Goal: Information Seeking & Learning: Learn about a topic

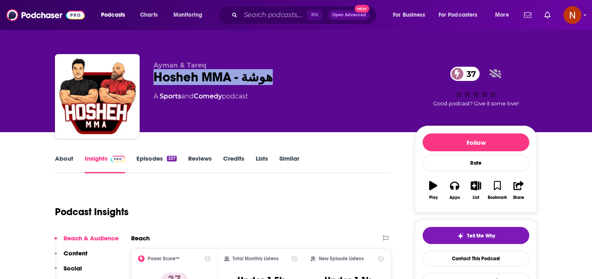
scroll to position [3, 0]
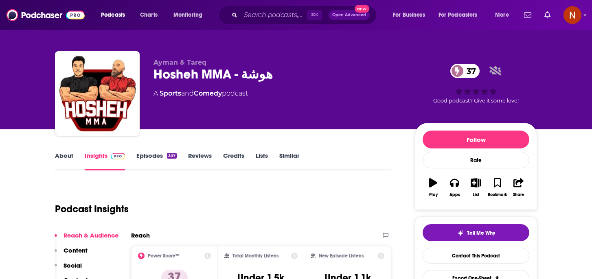
click at [274, 88] on div "Ayman & Tareq Hosheh MMA - هوشة 37 A Sports and Comedy podcast" at bounding box center [278, 91] width 248 height 65
drag, startPoint x: 276, startPoint y: 71, endPoint x: 201, endPoint y: 77, distance: 75.5
click at [201, 77] on div "Hosheh MMA - هوشة 37" at bounding box center [278, 74] width 248 height 16
copy h2 "MMA - هوشة"
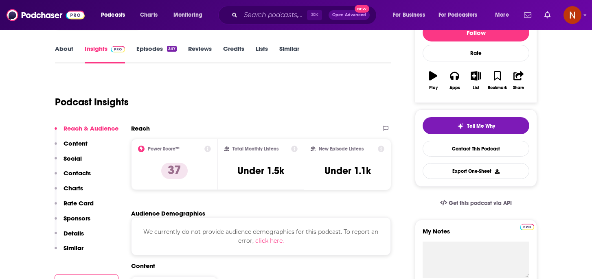
scroll to position [111, 0]
drag, startPoint x: 285, startPoint y: 27, endPoint x: 285, endPoint y: 20, distance: 7.3
click at [285, 22] on div "Podcasts Charts Monitoring ⌘ K Open Advanced New For Business For Podcasters Mo…" at bounding box center [296, 15] width 592 height 30
click at [285, 20] on input "Search podcasts, credits, & more..." at bounding box center [274, 15] width 66 height 13
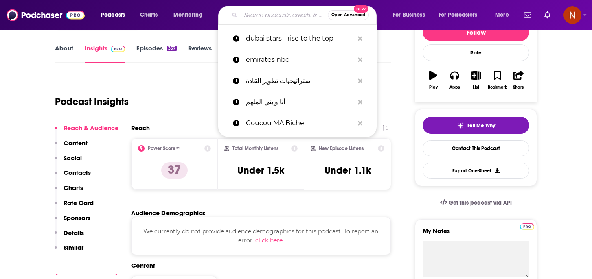
paste input "Inside The Ropes"
type input "Inside The Ropes"
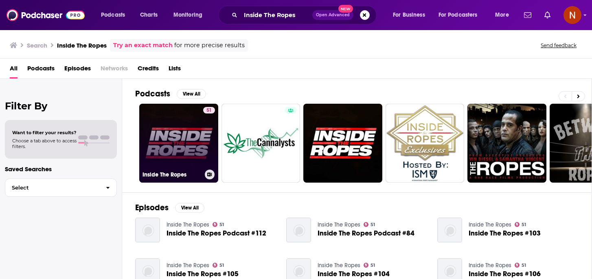
click at [161, 174] on h3 "Inside The Ropes" at bounding box center [172, 174] width 59 height 7
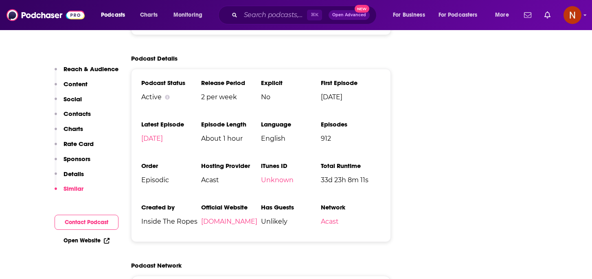
scroll to position [1272, 0]
click at [219, 217] on link "itrwrestling.com" at bounding box center [229, 221] width 56 height 8
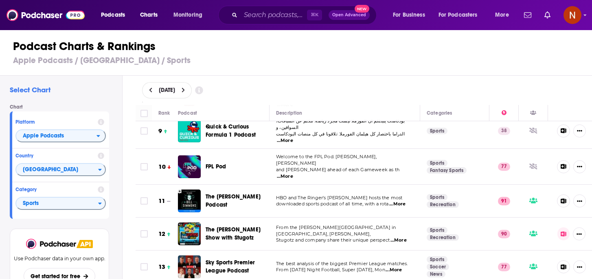
scroll to position [281, 0]
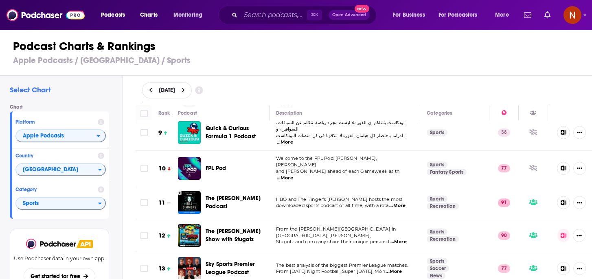
click at [293, 175] on span "...More" at bounding box center [285, 178] width 16 height 7
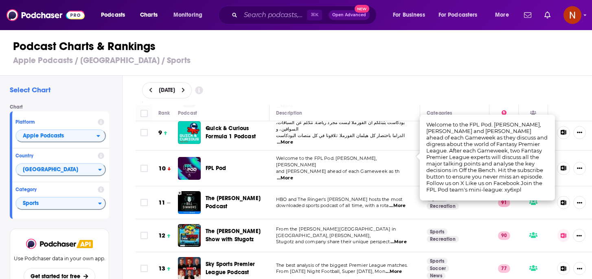
click at [362, 151] on td "Welcome to the FPL Pod. Join Kelly Somers, Julien Laurens and Sam Bonfield ahea…" at bounding box center [345, 169] width 151 height 36
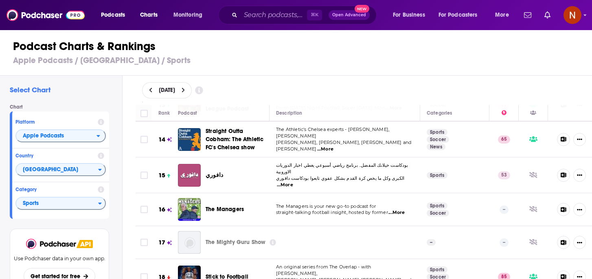
scroll to position [445, 0]
click at [293, 181] on span "...More" at bounding box center [285, 184] width 16 height 7
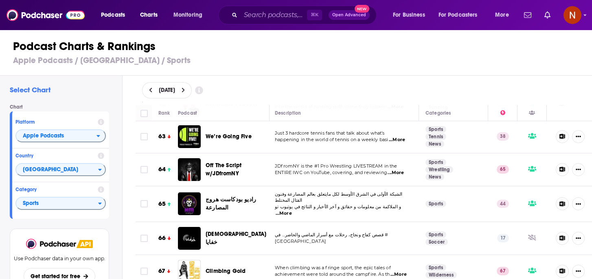
scroll to position [2101, 1]
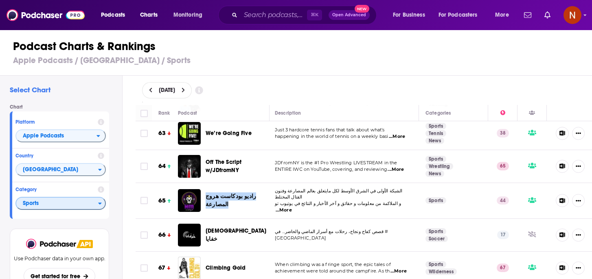
click at [76, 203] on span "Sports" at bounding box center [57, 204] width 82 height 14
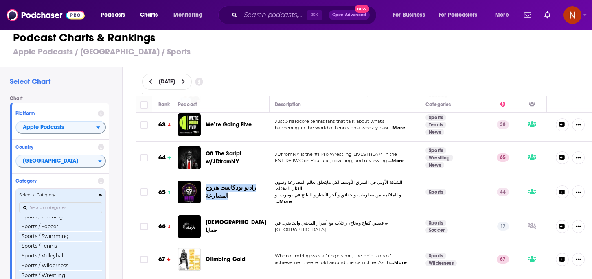
scroll to position [989, 0]
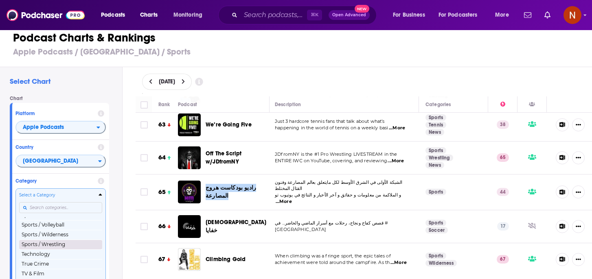
click at [69, 243] on button "Sports / Wrestling" at bounding box center [60, 245] width 83 height 10
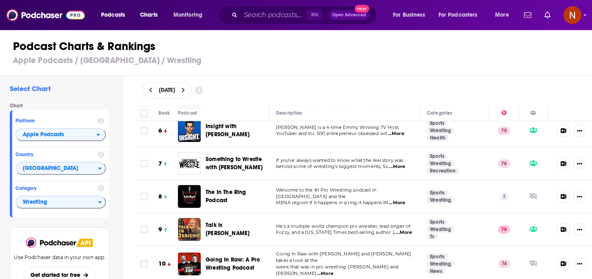
scroll to position [175, 0]
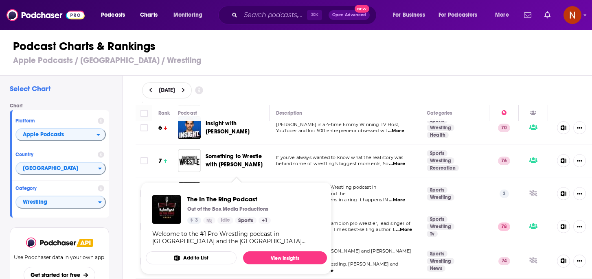
click at [331, 92] on div "September 14, 2025" at bounding box center [364, 90] width 444 height 16
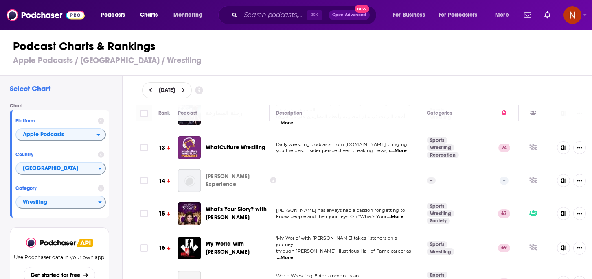
scroll to position [399, 0]
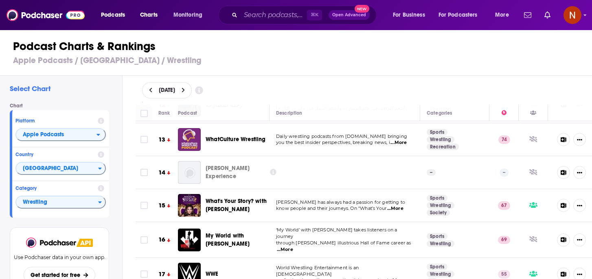
click at [399, 140] on span "...More" at bounding box center [398, 143] width 16 height 7
click at [388, 74] on div "Podcast Charts & Rankings Apple Podcasts / Saudi Arabia / Wrestling" at bounding box center [299, 52] width 599 height 46
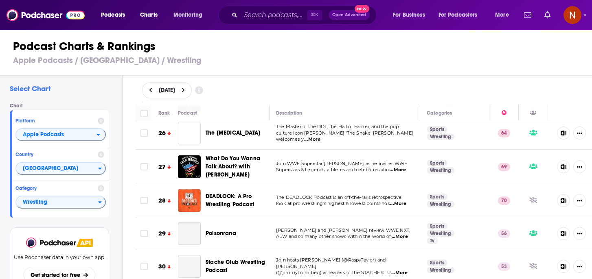
scroll to position [840, 0]
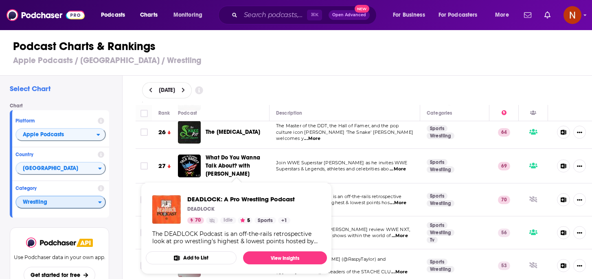
click at [76, 203] on span "Wrestling" at bounding box center [57, 203] width 82 height 14
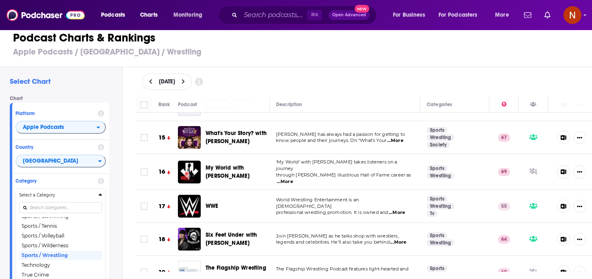
scroll to position [0, 0]
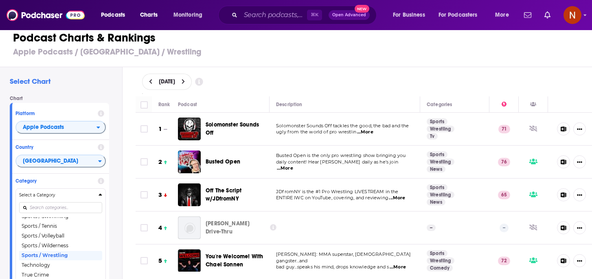
click at [116, 197] on div "Select Chart Chart Platform Apple Podcasts Country Saudi Arabia Category Select…" at bounding box center [61, 192] width 122 height 250
click at [58, 162] on span "Saudi Arabia" at bounding box center [57, 162] width 82 height 14
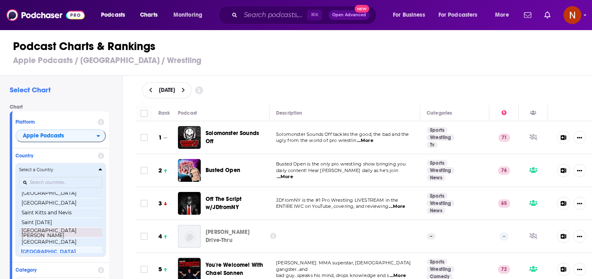
scroll to position [1268, 0]
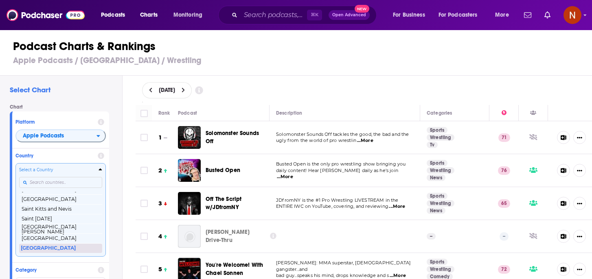
click at [46, 249] on button "Saudi Arabia" at bounding box center [60, 248] width 83 height 10
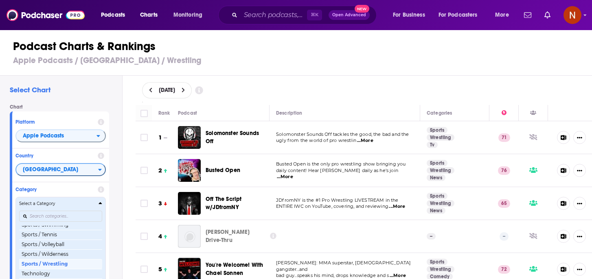
click at [88, 201] on button "Select a Category Top Podcasts Arts Arts / Books Arts / Design Arts / Fashion &…" at bounding box center [60, 243] width 90 height 93
click at [102, 201] on button "Select a Category Top Podcasts Arts Arts / Books Arts / Design Arts / Fashion &…" at bounding box center [60, 243] width 90 height 93
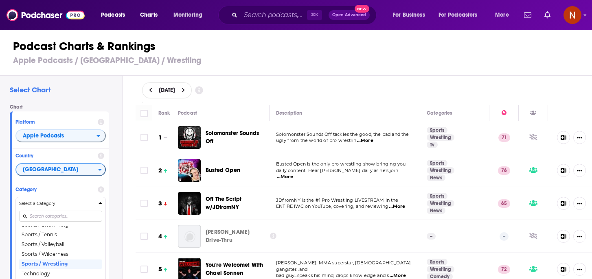
click at [123, 207] on div "Select Chart Chart Platform Apple Podcasts Country Saudi Arabia Category Select…" at bounding box center [299, 201] width 599 height 250
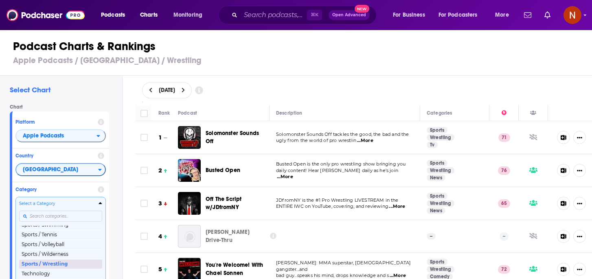
click at [48, 262] on button "Sports / Wrestling" at bounding box center [60, 264] width 83 height 10
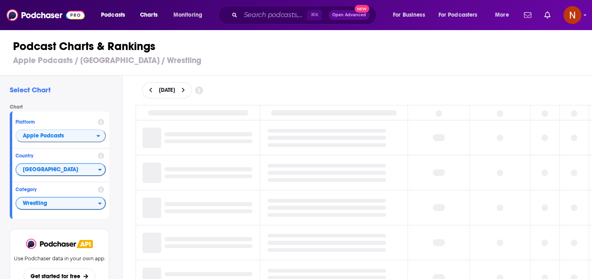
click at [149, 87] on button at bounding box center [151, 90] width 9 height 7
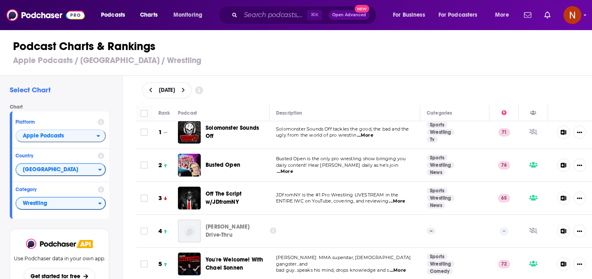
scroll to position [9, 0]
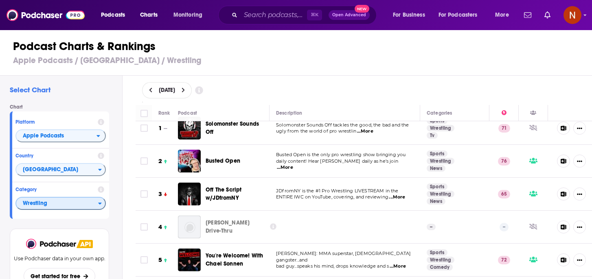
click at [86, 205] on span "Wrestling" at bounding box center [57, 204] width 82 height 14
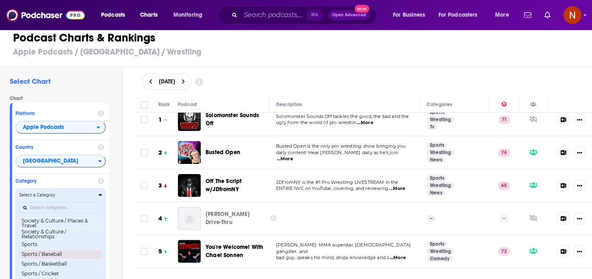
scroll to position [841, 0]
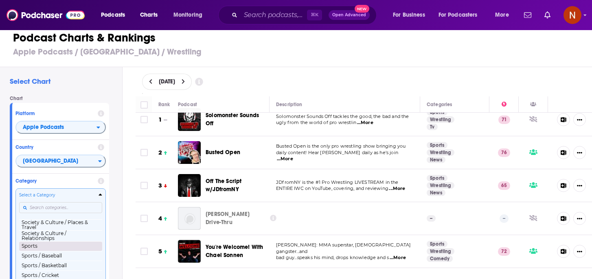
click at [58, 249] on button "Sports" at bounding box center [60, 246] width 83 height 10
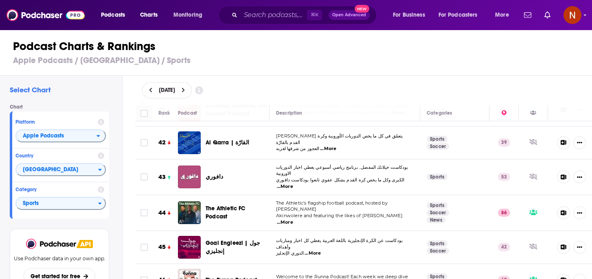
scroll to position [1384, 0]
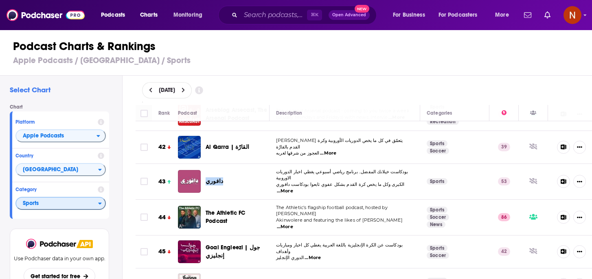
click at [45, 201] on span "Sports" at bounding box center [57, 204] width 82 height 14
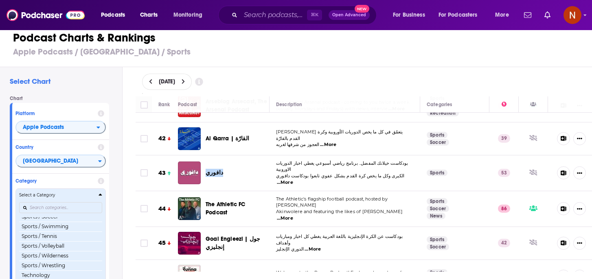
scroll to position [978, 0]
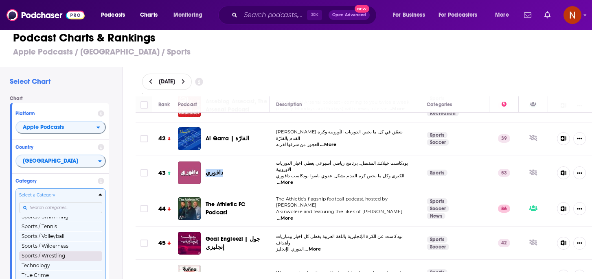
click at [52, 256] on button "Sports / Wrestling" at bounding box center [60, 256] width 83 height 10
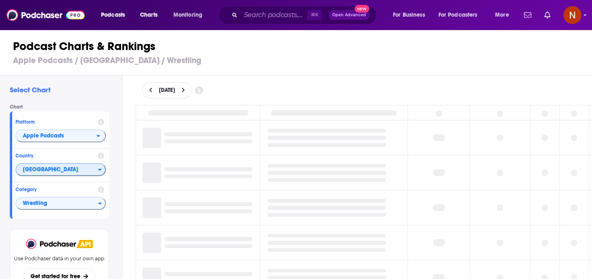
click at [67, 170] on span "Saudi Arabia" at bounding box center [57, 170] width 82 height 14
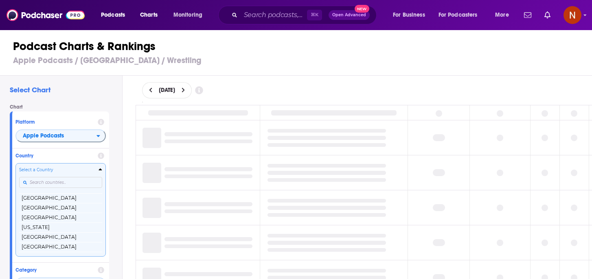
click at [67, 181] on input "Countries" at bounding box center [60, 182] width 83 height 11
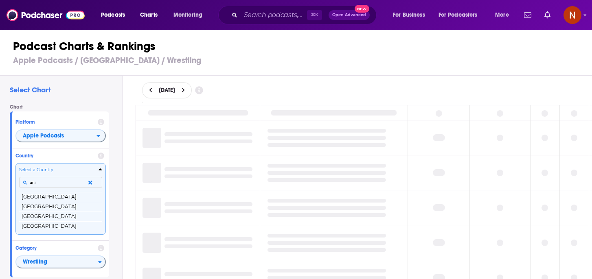
type input "unit"
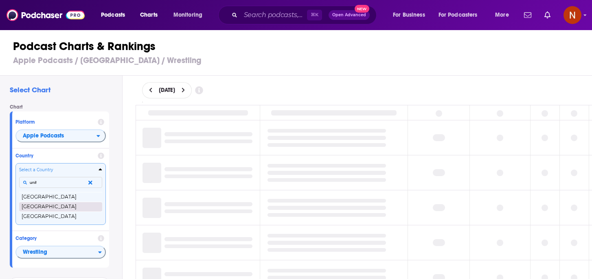
click at [63, 205] on button "[GEOGRAPHIC_DATA]" at bounding box center [60, 207] width 83 height 10
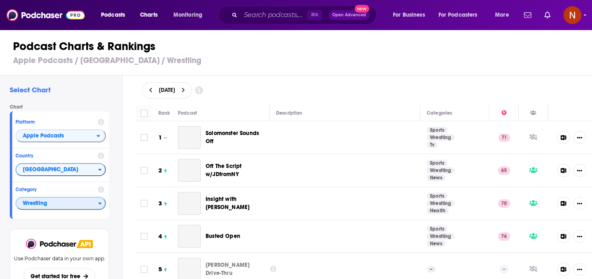
click at [64, 208] on span "Wrestling" at bounding box center [57, 204] width 82 height 14
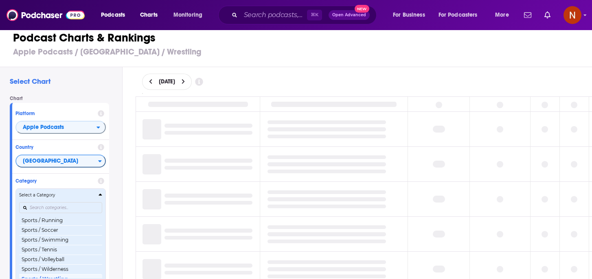
scroll to position [959, 0]
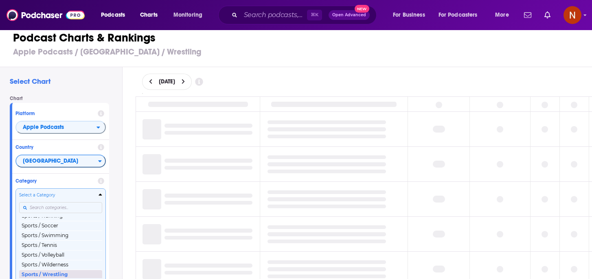
click at [52, 273] on button "Sports / Wrestling" at bounding box center [60, 275] width 83 height 10
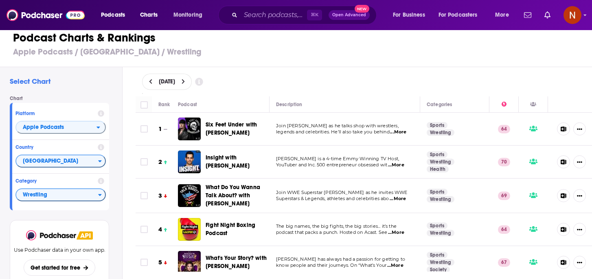
click at [308, 72] on div "September 13, 2025" at bounding box center [364, 81] width 470 height 29
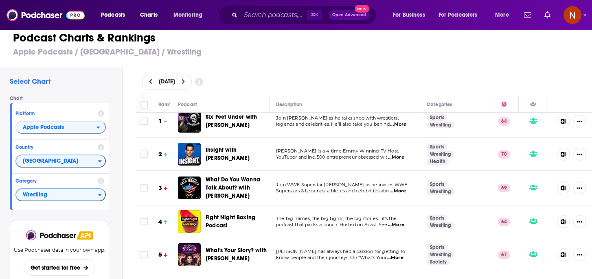
scroll to position [8, 0]
click at [402, 156] on span "...More" at bounding box center [396, 157] width 16 height 7
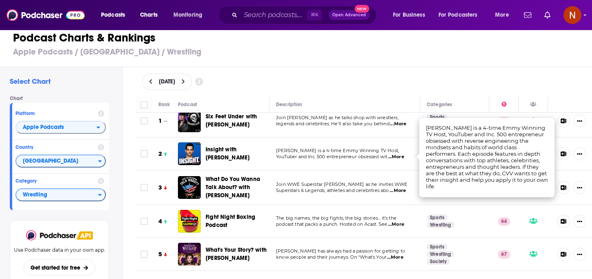
click at [372, 69] on div "September 13, 2025" at bounding box center [364, 81] width 470 height 29
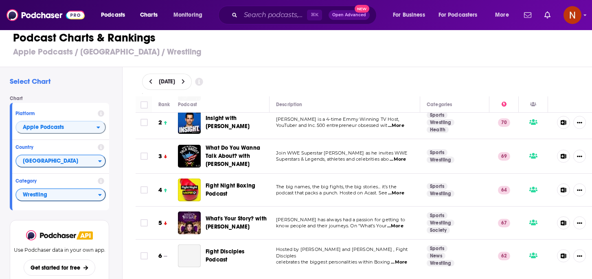
scroll to position [40, 0]
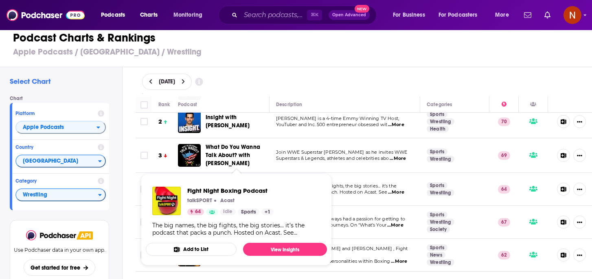
click at [345, 79] on div "September 13, 2025" at bounding box center [364, 82] width 444 height 16
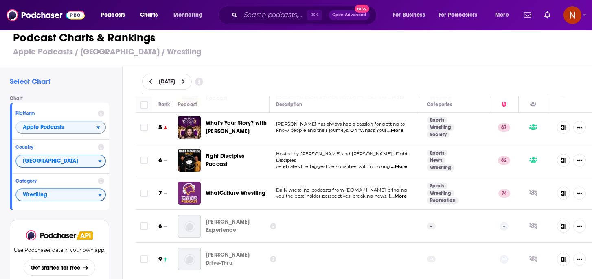
scroll to position [138, 0]
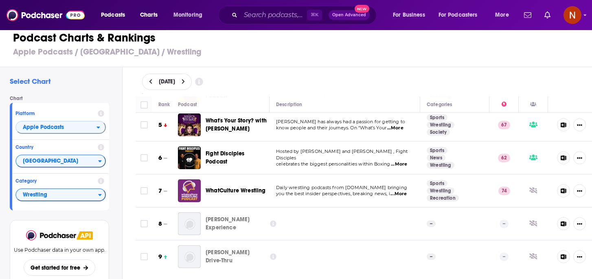
click at [403, 193] on span "...More" at bounding box center [398, 194] width 16 height 7
click at [339, 79] on div "September 13, 2025" at bounding box center [364, 82] width 444 height 16
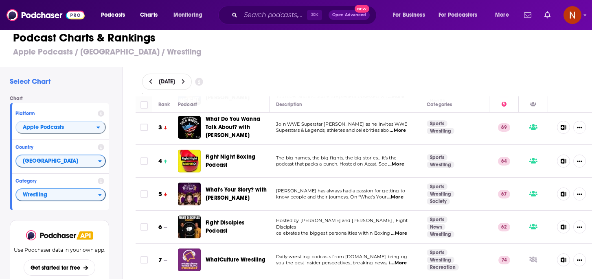
scroll to position [68, 0]
click at [286, 72] on div "September 13, 2025" at bounding box center [364, 81] width 470 height 29
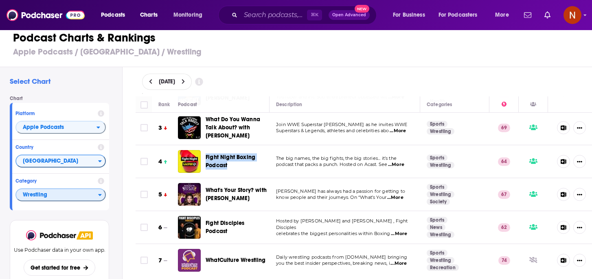
click at [53, 193] on span "Wrestling" at bounding box center [57, 196] width 82 height 14
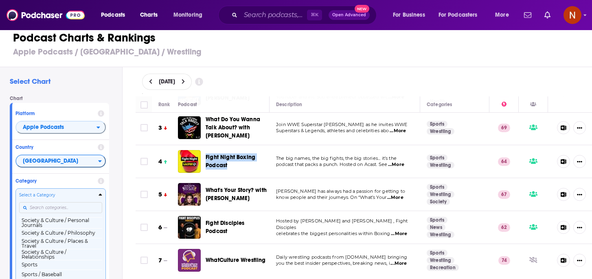
click at [52, 206] on input "Categories" at bounding box center [60, 207] width 83 height 11
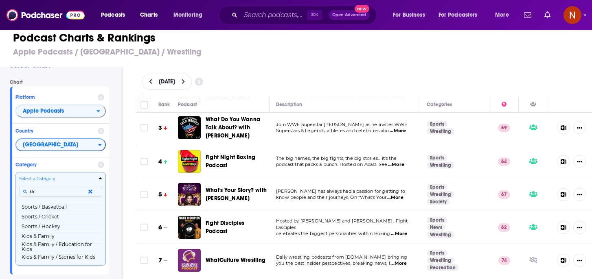
scroll to position [0, 0]
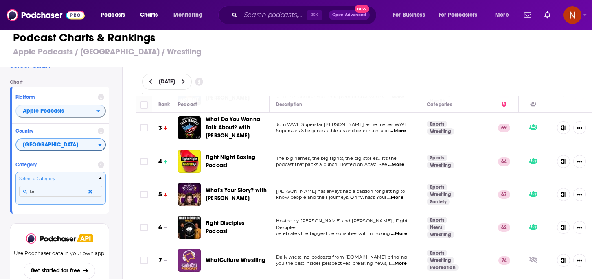
type input "k"
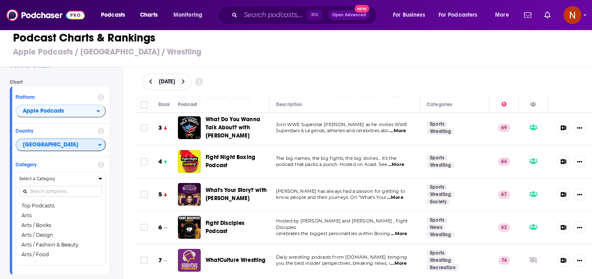
click at [57, 145] on span "[GEOGRAPHIC_DATA]" at bounding box center [57, 145] width 82 height 14
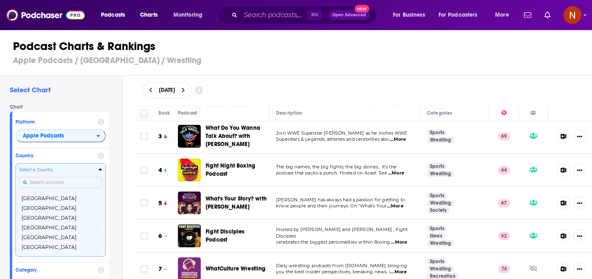
click at [54, 178] on input "Countries" at bounding box center [60, 182] width 83 height 11
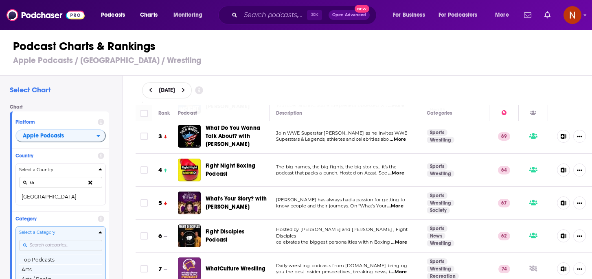
type input "kh"
click at [54, 193] on button "Kazakhstan" at bounding box center [60, 197] width 83 height 10
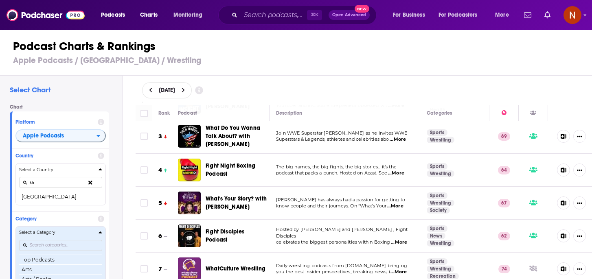
click at [59, 226] on button "Select a Category Top Podcasts Arts Arts / Books Arts / Design Arts / Fashion &…" at bounding box center [60, 272] width 90 height 93
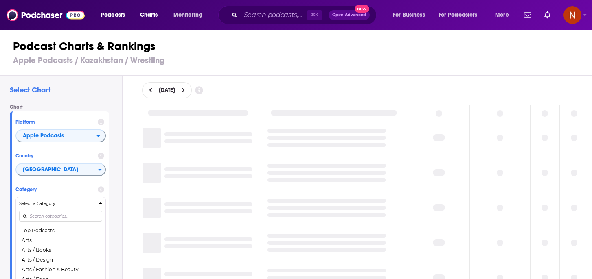
click at [117, 165] on div "Select Chart Chart Platform Apple Podcasts Country Kazakhstan Category Select a…" at bounding box center [61, 201] width 122 height 250
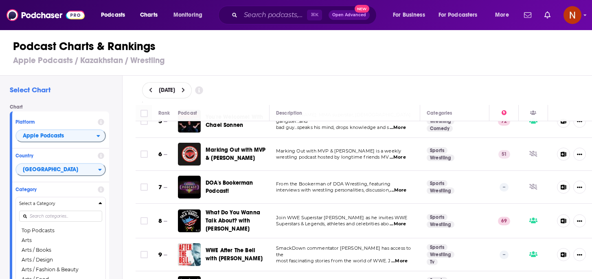
scroll to position [149, 0]
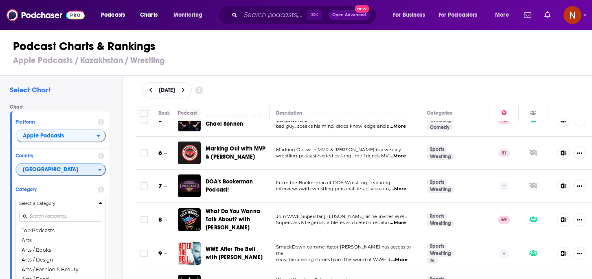
click at [65, 170] on span "Kazakhstan" at bounding box center [57, 170] width 82 height 14
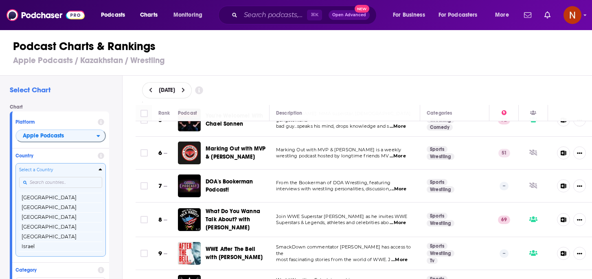
click at [59, 180] on input "Countries" at bounding box center [60, 182] width 83 height 11
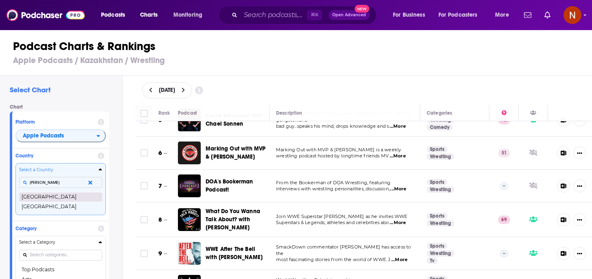
type input "russ"
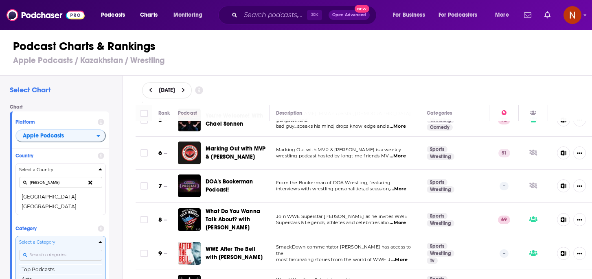
click at [53, 199] on button "Russia" at bounding box center [60, 197] width 83 height 10
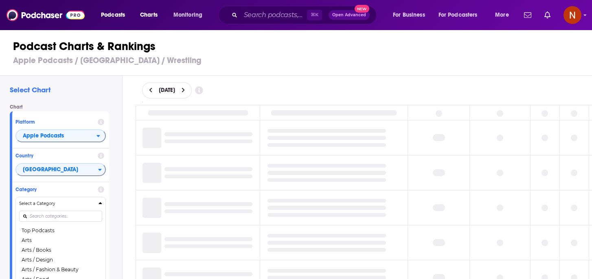
click at [116, 162] on div "Select Chart Chart Platform Apple Podcasts Country Russia Category Select a Cat…" at bounding box center [61, 201] width 122 height 250
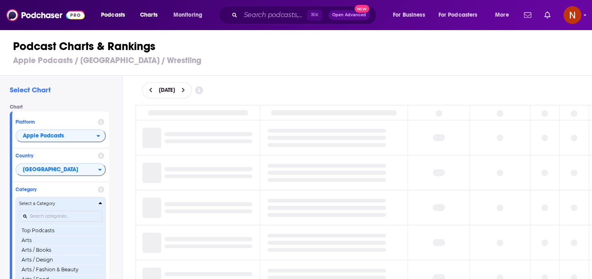
click at [93, 204] on h4 "Select a Category" at bounding box center [57, 204] width 76 height 4
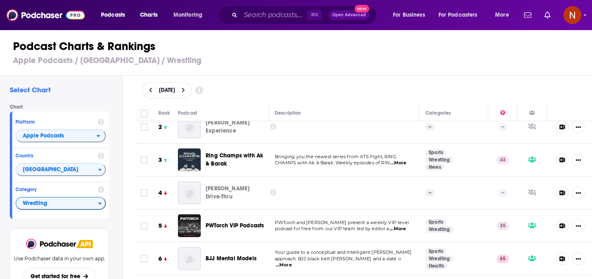
scroll to position [44, 1]
click at [406, 162] on p "CHAMPS with Ak & Barak. Weekly episodes of RIN ...More" at bounding box center [343, 162] width 137 height 7
click at [402, 162] on span "...More" at bounding box center [398, 162] width 16 height 7
click at [307, 72] on div "Podcast Charts & Rankings Apple Podcasts / Russia / Wrestling" at bounding box center [299, 52] width 599 height 46
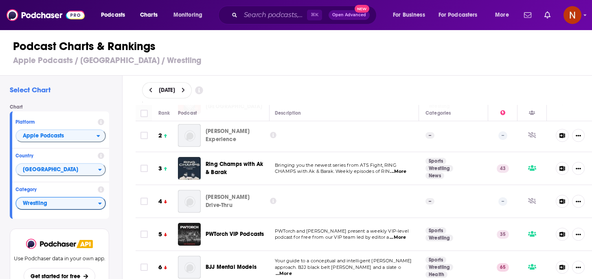
scroll to position [55, 1]
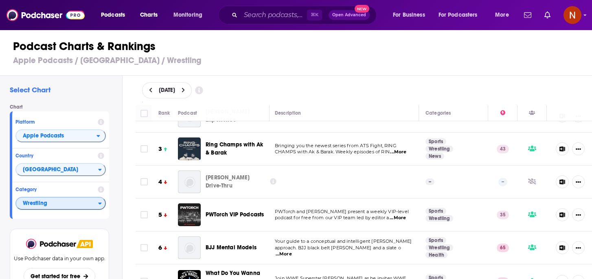
click at [79, 203] on span "Wrestling" at bounding box center [57, 204] width 82 height 14
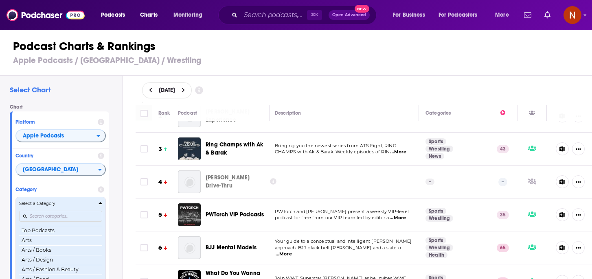
scroll to position [9, 0]
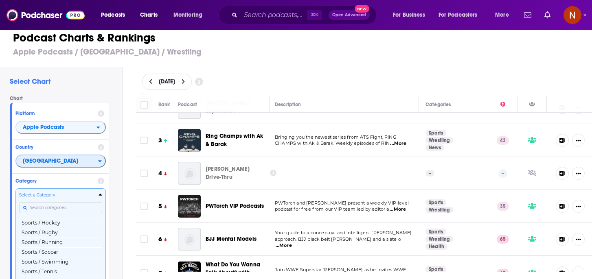
click at [73, 156] on span "Russia" at bounding box center [57, 162] width 82 height 14
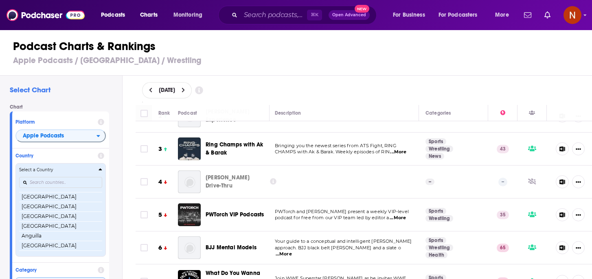
scroll to position [959, 0]
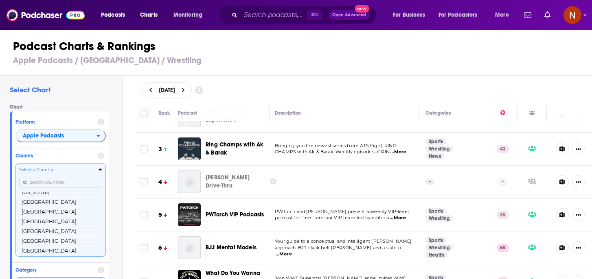
click at [59, 184] on input "Countries" at bounding box center [60, 182] width 83 height 11
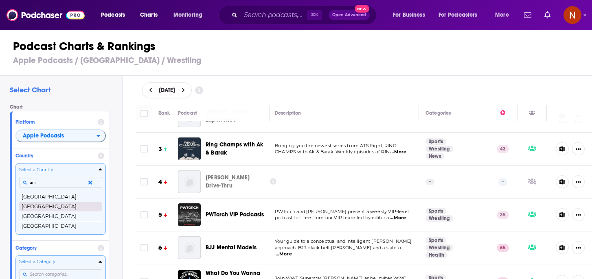
type input "uni"
click at [64, 210] on button "[GEOGRAPHIC_DATA]" at bounding box center [60, 207] width 83 height 10
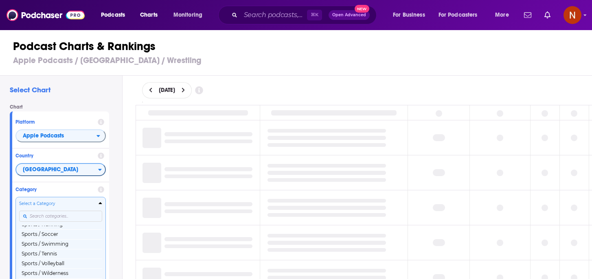
click at [118, 175] on div "Select Chart Chart Platform Apple Podcasts Country United Kingdom Category Sele…" at bounding box center [61, 201] width 122 height 250
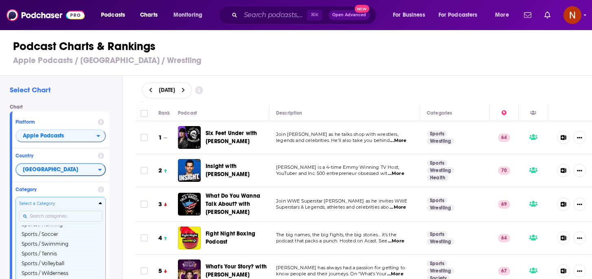
click at [125, 159] on div "Select Chart Chart Platform Apple Podcasts Country United Kingdom Category Sele…" at bounding box center [299, 201] width 599 height 250
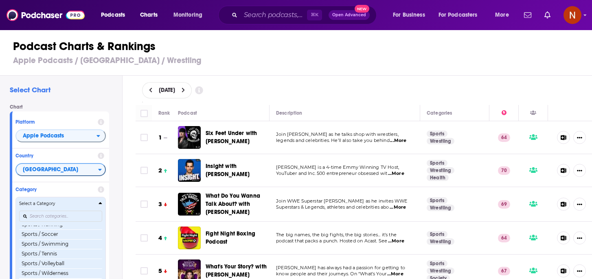
click at [97, 204] on div "Select a Category" at bounding box center [60, 204] width 83 height 6
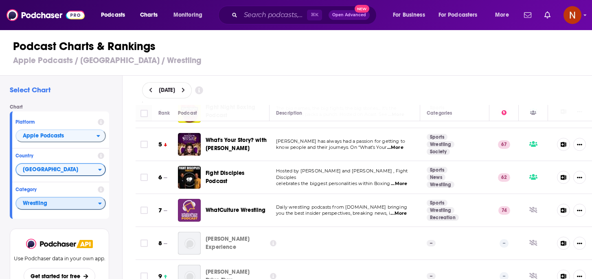
scroll to position [129, 0]
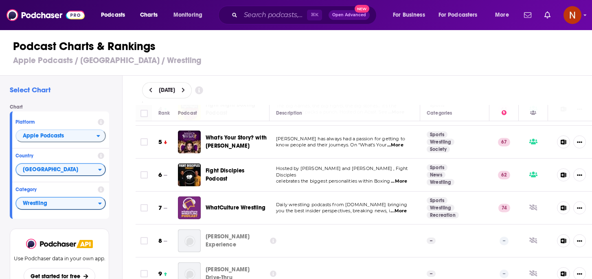
click at [396, 208] on span "...More" at bounding box center [398, 211] width 16 height 7
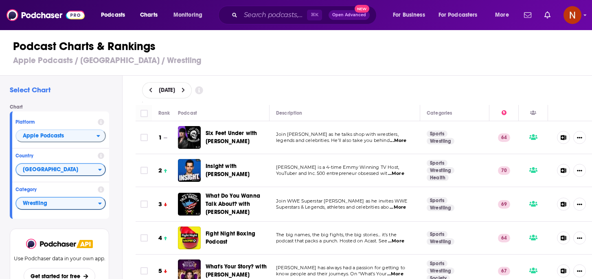
click at [318, 70] on div "Podcast Charts & Rankings Apple Podcasts / United Kingdom / Wrestling" at bounding box center [299, 52] width 599 height 46
click at [402, 207] on span "...More" at bounding box center [398, 207] width 16 height 7
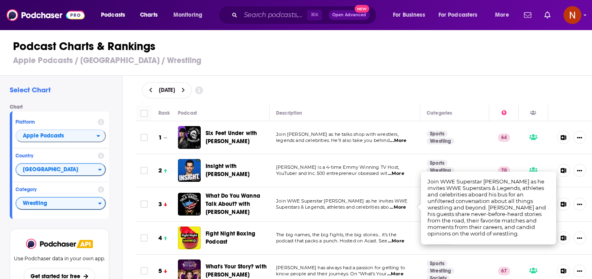
click at [404, 86] on div "September 13, 2025" at bounding box center [364, 90] width 444 height 16
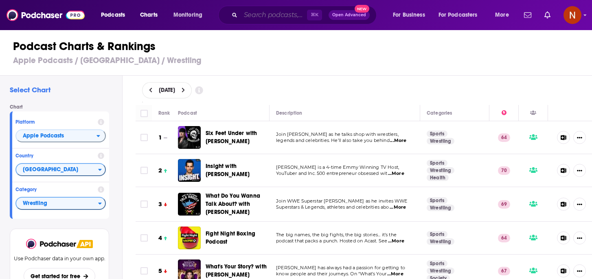
click at [255, 13] on input "Search podcasts, credits, & more..." at bounding box center [274, 15] width 66 height 13
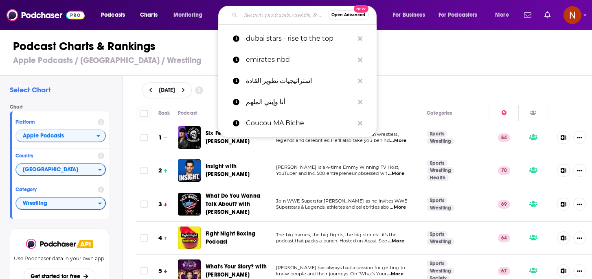
paste input "WrestleTalk Podcast"
type input "WrestleTalk Podcast"
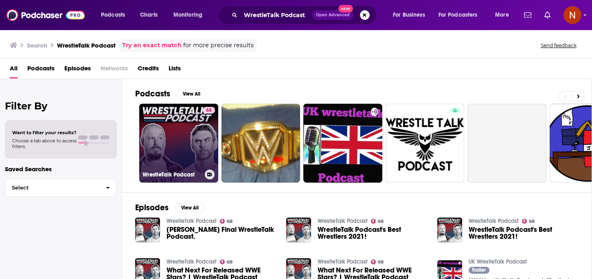
click at [167, 175] on h3 "WrestleTalk Podcast" at bounding box center [172, 174] width 59 height 7
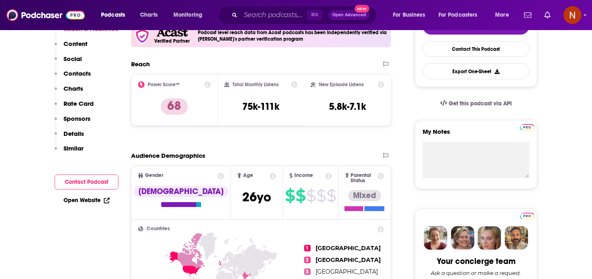
scroll to position [56, 0]
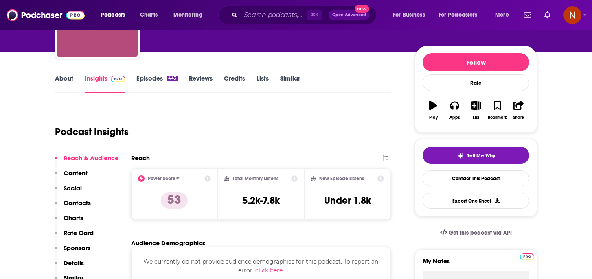
scroll to position [73, 0]
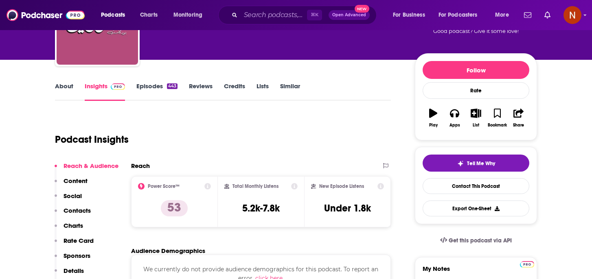
click at [70, 94] on link "About" at bounding box center [64, 91] width 18 height 19
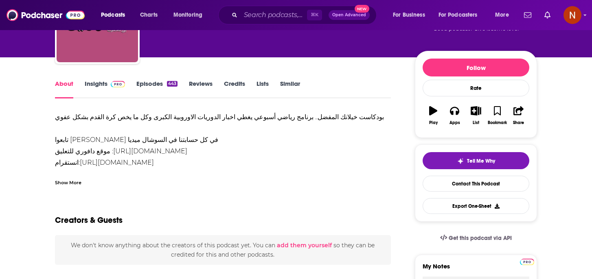
scroll to position [77, 0]
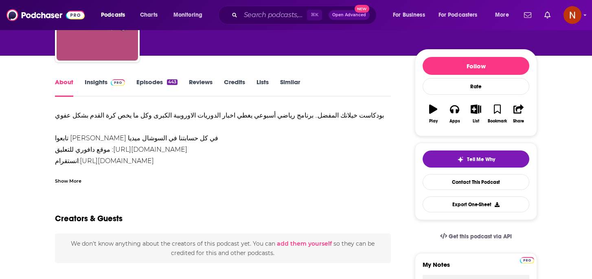
click at [245, 110] on div "بودكاست خيلانك المفضل.. برنامج رياضي أسبوعي يغطي اخبار الدوريات الاوروبية الكبر…" at bounding box center [223, 150] width 336 height 80
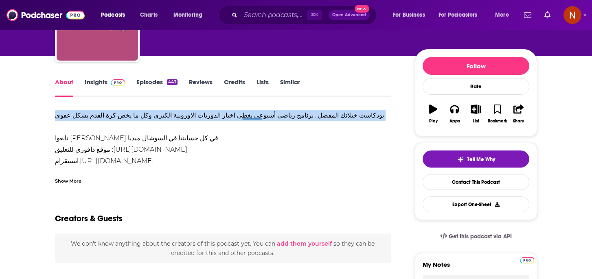
click at [245, 110] on div "بودكاست خيلانك المفضل.. برنامج رياضي أسبوعي يغطي اخبار الدوريات الاوروبية الكبر…" at bounding box center [223, 150] width 336 height 80
copy div "بودكاست خيلانك المفضل.. برنامج رياضي أسبوعي يغطي اخبار الدوريات الاوروبية الكبر…"
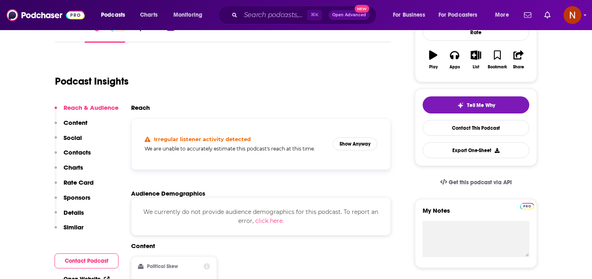
scroll to position [132, 0]
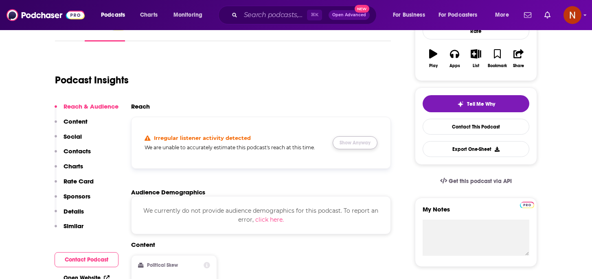
click at [345, 139] on button "Show Anyway" at bounding box center [355, 142] width 45 height 13
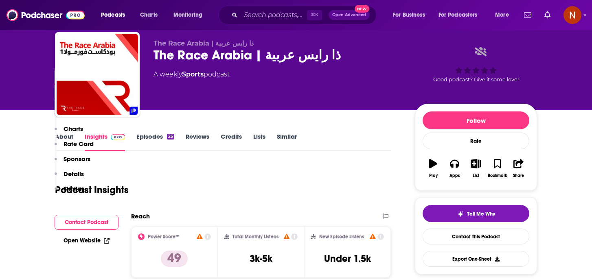
scroll to position [0, 0]
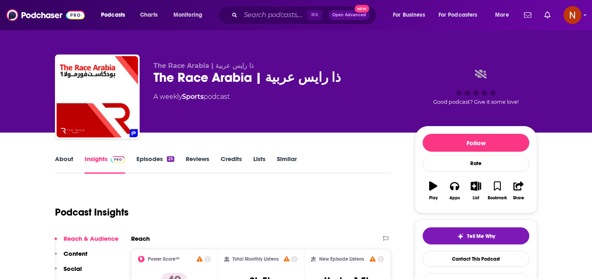
click at [65, 160] on link "About" at bounding box center [64, 164] width 18 height 19
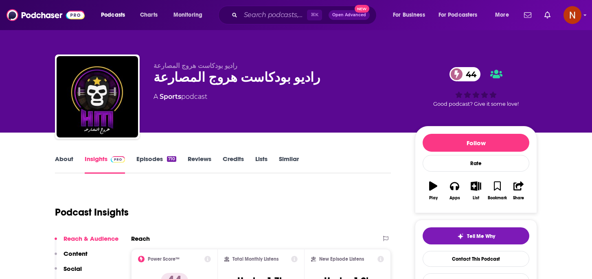
click at [64, 164] on link "About" at bounding box center [64, 164] width 18 height 19
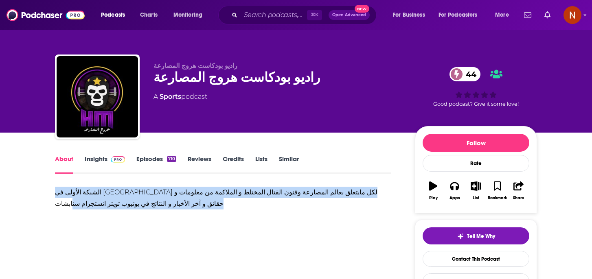
drag, startPoint x: 169, startPoint y: 204, endPoint x: 68, endPoint y: 184, distance: 102.5
copy div "الشبكة الأولى في الشرق الأوسط لكل مايتعلق بعالم المصارعة وفنون القتال المختلط و…"
click at [99, 158] on link "Insights" at bounding box center [105, 164] width 40 height 19
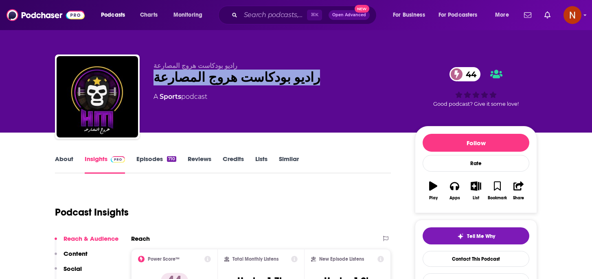
drag, startPoint x: 301, startPoint y: 85, endPoint x: 153, endPoint y: 86, distance: 148.6
click at [153, 86] on div "راديو بودكاست هروج المصارعة راديو بودكاست هروج المصارعة 44 A Sports podcast 44 …" at bounding box center [296, 99] width 482 height 88
copy h2 "راديو بودكاست هروج المصارعة"
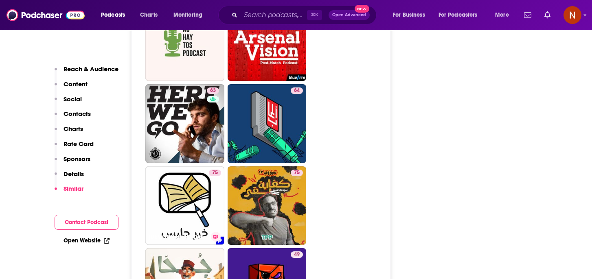
scroll to position [2127, 0]
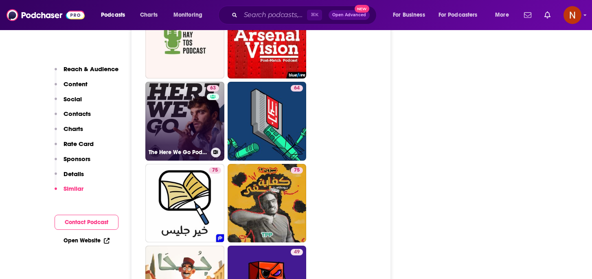
click at [201, 149] on h3 "The Here We Go Podcast" at bounding box center [178, 152] width 59 height 7
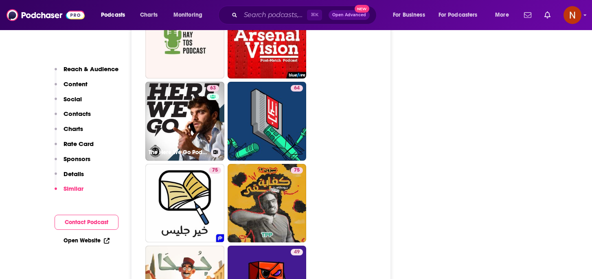
type input "https://www.podchaser.com/podcasts/the-here-we-go-podcast-1600271"
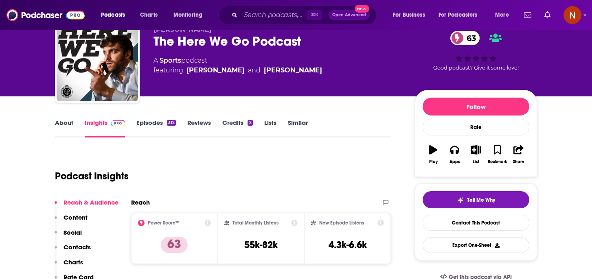
scroll to position [21, 0]
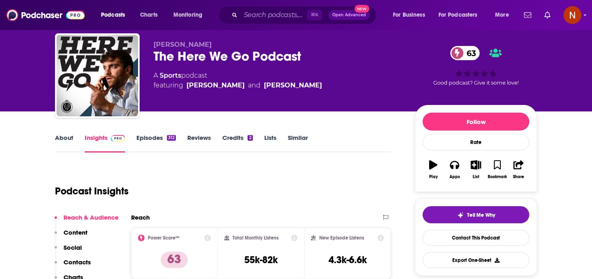
click at [65, 136] on link "About" at bounding box center [64, 143] width 18 height 19
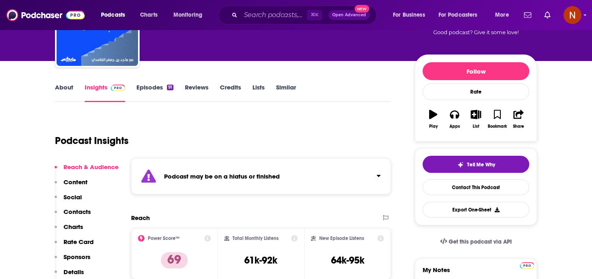
click at [210, 173] on strong "Podcast may be on a hiatus or finished" at bounding box center [222, 177] width 116 height 8
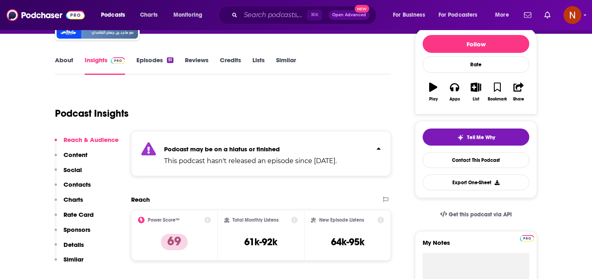
scroll to position [101, 0]
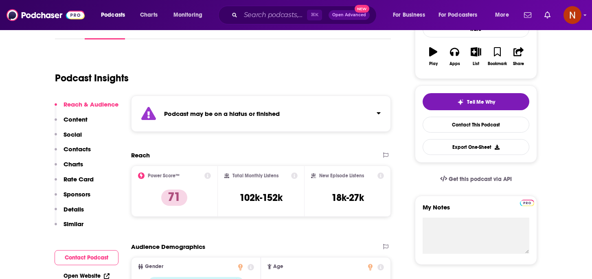
click at [219, 114] on strong "Podcast may be on a hiatus or finished" at bounding box center [222, 114] width 116 height 8
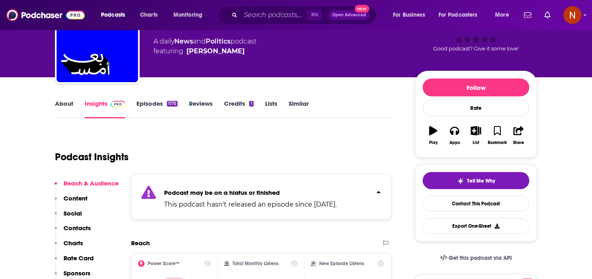
scroll to position [1, 0]
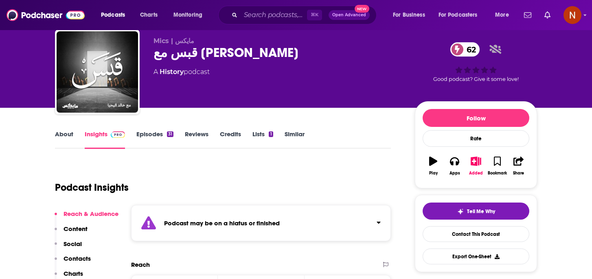
scroll to position [26, 0]
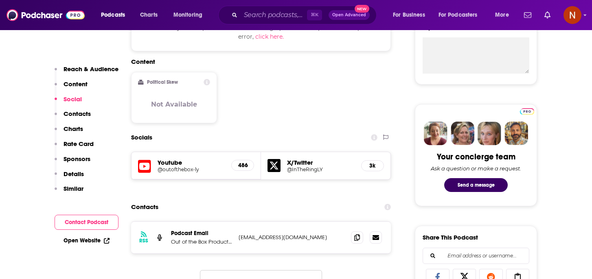
scroll to position [321, 0]
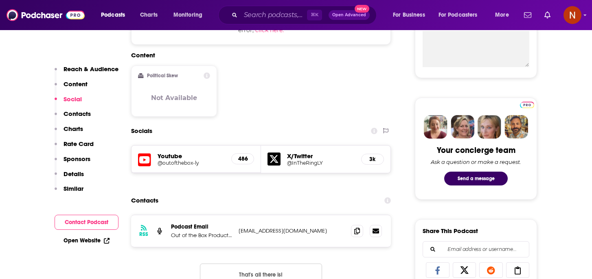
click at [178, 154] on h5 "Youtube" at bounding box center [191, 156] width 67 height 8
click at [182, 164] on h5 "@outofthebox-ly" at bounding box center [191, 163] width 67 height 6
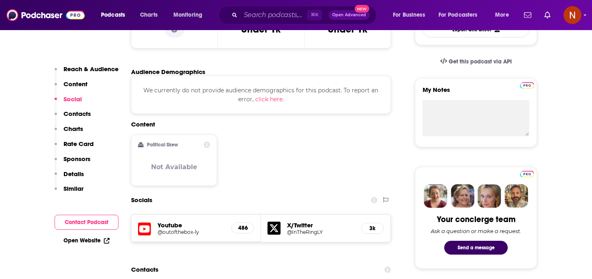
scroll to position [157, 0]
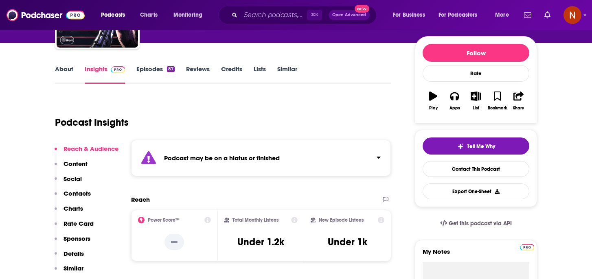
scroll to position [126, 0]
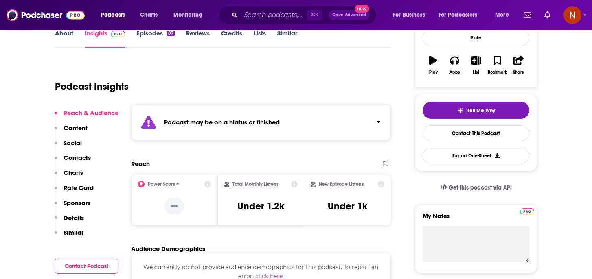
click at [219, 115] on div "Podcast may be on a hiatus or finished" at bounding box center [261, 122] width 260 height 36
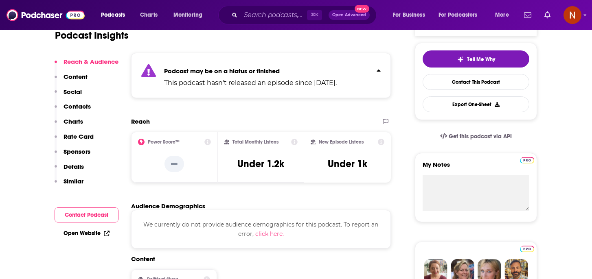
scroll to position [0, 0]
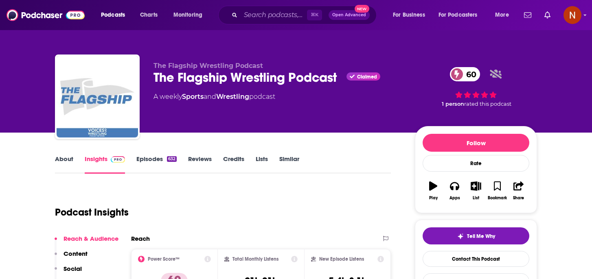
scroll to position [0, 0]
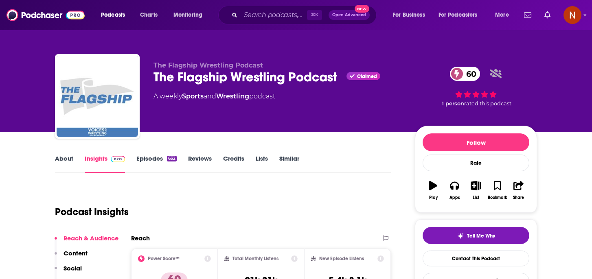
click at [226, 79] on div "The Flagship Wrestling Podcast Claimed 60" at bounding box center [278, 77] width 248 height 16
click at [225, 76] on div "The Flagship Wrestling Podcast Claimed 60" at bounding box center [278, 77] width 248 height 16
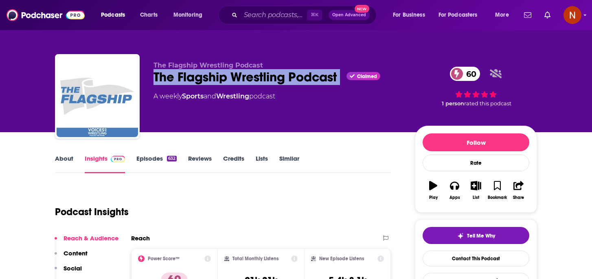
click at [225, 76] on div "The Flagship Wrestling Podcast Claimed 60" at bounding box center [278, 77] width 248 height 16
copy div "The Flagship Wrestling Podcast"
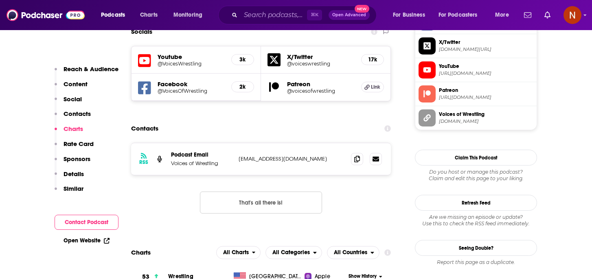
scroll to position [730, 0]
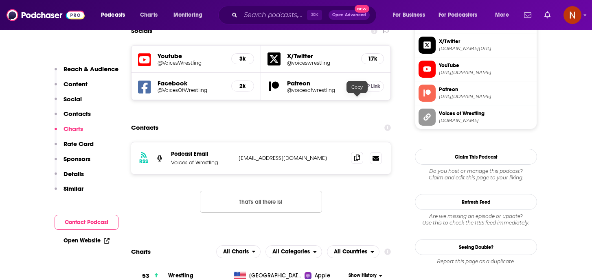
click at [358, 155] on icon at bounding box center [357, 158] width 6 height 7
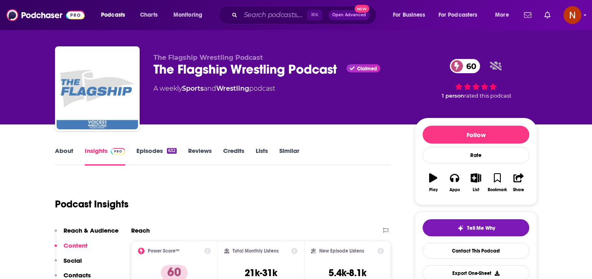
scroll to position [0, 0]
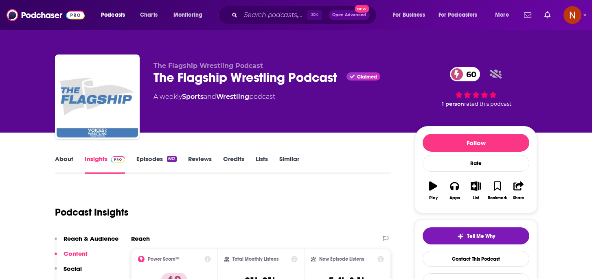
click at [208, 77] on div "The Flagship Wrestling Podcast Claimed 60" at bounding box center [278, 78] width 248 height 16
click at [208, 78] on div "The Flagship Wrestling Podcast Claimed 60" at bounding box center [278, 78] width 248 height 16
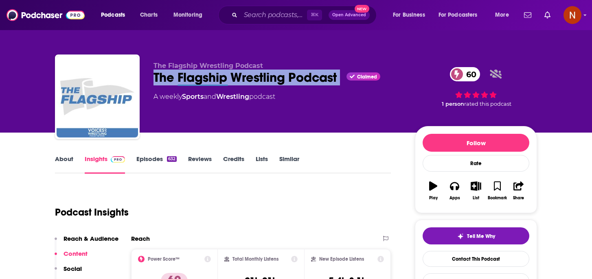
click at [208, 78] on div "The Flagship Wrestling Podcast Claimed 60" at bounding box center [278, 78] width 248 height 16
copy div "The Flagship Wrestling Podcast"
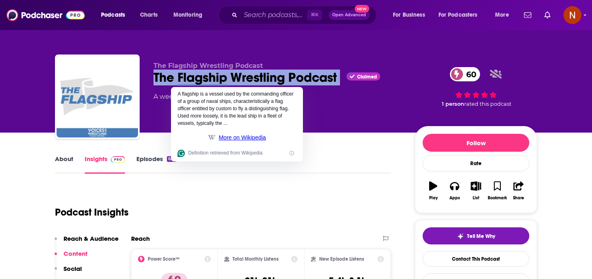
copy div "The Flagship Wrestling Podcast"
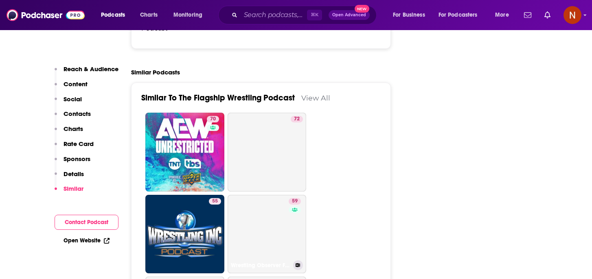
scroll to position [1509, 0]
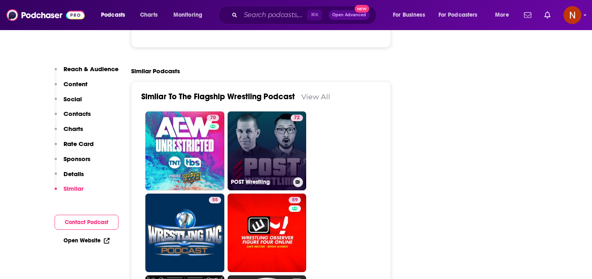
click at [290, 113] on link "72 POST Wrestling" at bounding box center [267, 151] width 79 height 79
type input "https://www.podchaser.com/podcasts/post-wrestling-599880"
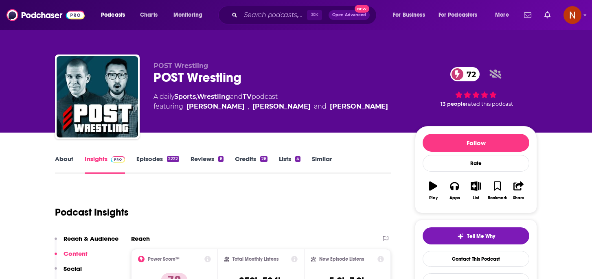
click at [64, 159] on link "About" at bounding box center [64, 164] width 18 height 19
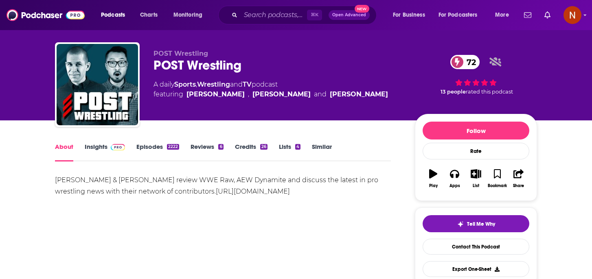
scroll to position [15, 0]
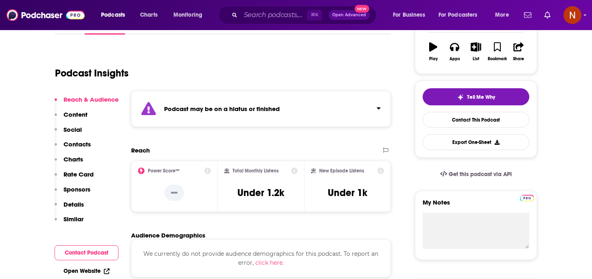
scroll to position [142, 0]
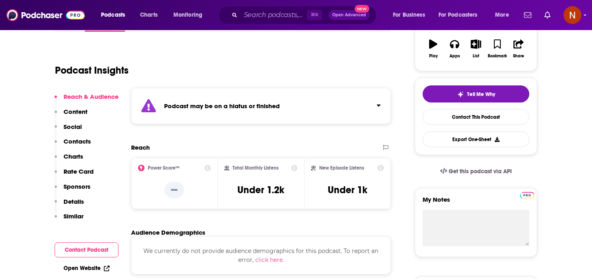
click at [301, 116] on div "Podcast may be on a hiatus or finished" at bounding box center [261, 106] width 260 height 36
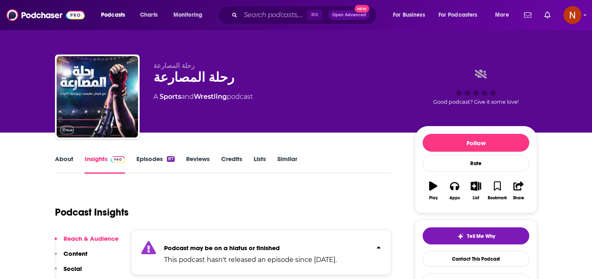
scroll to position [4, 0]
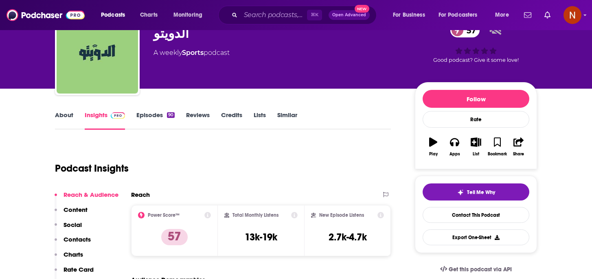
scroll to position [34, 0]
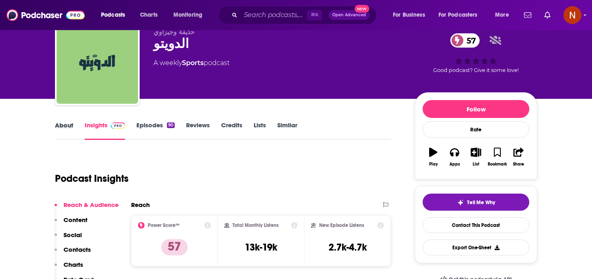
click at [75, 126] on div "About" at bounding box center [70, 130] width 30 height 19
click at [64, 125] on link "About" at bounding box center [64, 130] width 18 height 19
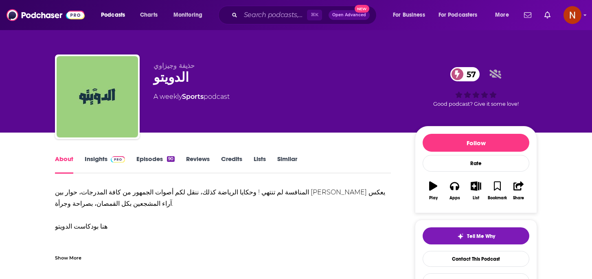
click at [175, 198] on div "المنافسة لم تنتهي ! وحكايا الرياضة كذلك، ننقل لكم أصوات الجمهور من كافة المدرجا…" at bounding box center [223, 221] width 336 height 68
click at [175, 194] on div "المنافسة لم تنتهي ! وحكايا الرياضة كذلك، ننقل لكم أصوات الجمهور من كافة المدرجا…" at bounding box center [223, 221] width 336 height 68
click div "المنافسة لم تنتهي ! وحكايا الرياضة كذلك، ننقل لكم أصوات الجمهور من كافة المدرجا…"
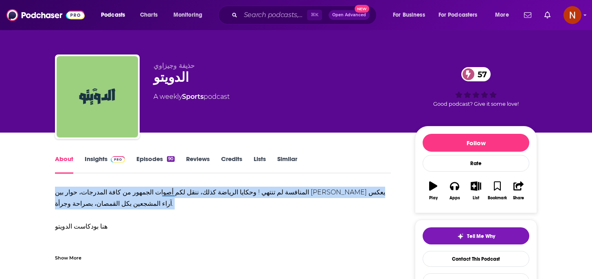
click div "المنافسة لم تنتهي ! وحكايا الرياضة كذلك، ننقل لكم أصوات الجمهور من كافة المدرجا…"
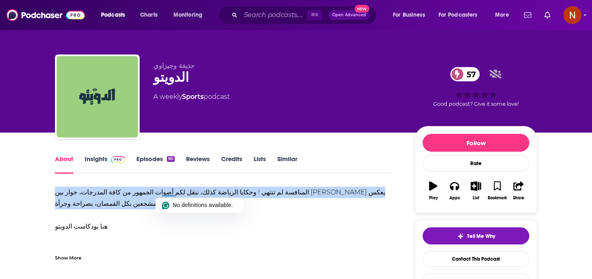
copy div "المنافسة لم تنتهي ! وحكايا الرياضة كذلك، ننقل لكم أصوات الجمهور من كافة المدرجا…"
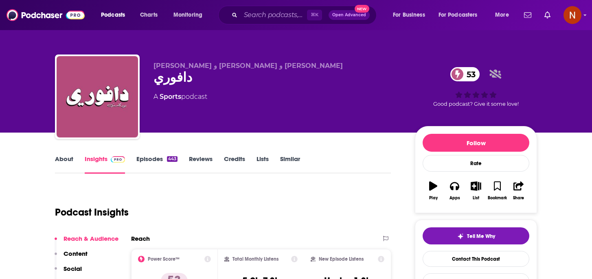
click at [65, 157] on link "About" at bounding box center [64, 164] width 18 height 19
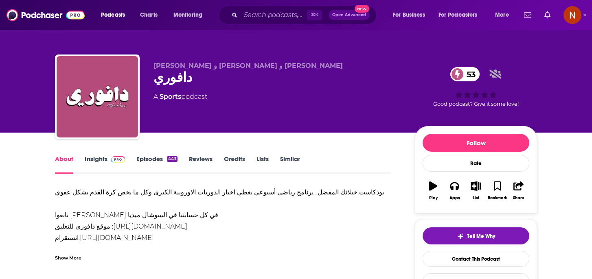
click at [165, 195] on div "بودكاست خيلانك المفضل.. برنامج رياضي أسبوعي يغطي اخبار الدوريات الاوروبية الكبر…" at bounding box center [223, 227] width 336 height 80
click at [165, 193] on div "بودكاست خيلانك المفضل.. برنامج رياضي أسبوعي يغطي اخبار الدوريات الاوروبية الكبر…" at bounding box center [223, 227] width 336 height 80
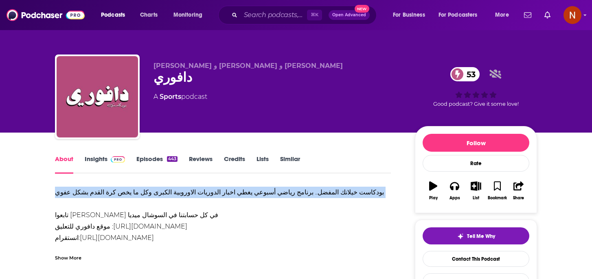
click at [165, 193] on div "بودكاست خيلانك المفضل.. برنامج رياضي أسبوعي يغطي اخبار الدوريات الاوروبية الكبر…" at bounding box center [223, 227] width 336 height 80
copy div "بودكاست خيلانك المفضل.. برنامج رياضي أسبوعي يغطي اخبار الدوريات الاوروبية الكبر…"
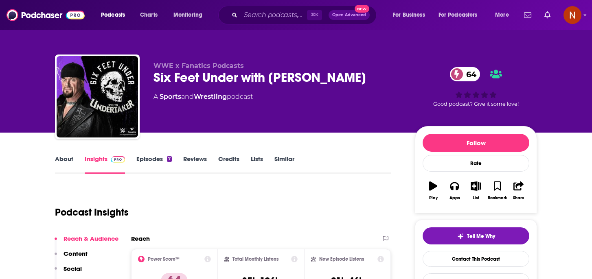
click at [64, 158] on link "About" at bounding box center [64, 164] width 18 height 19
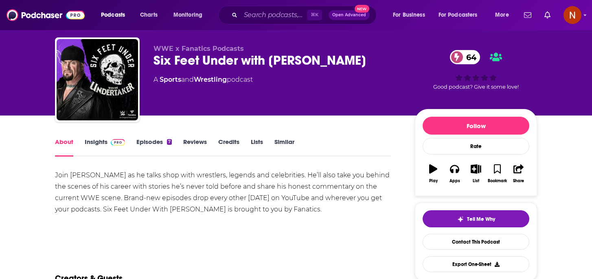
scroll to position [20, 0]
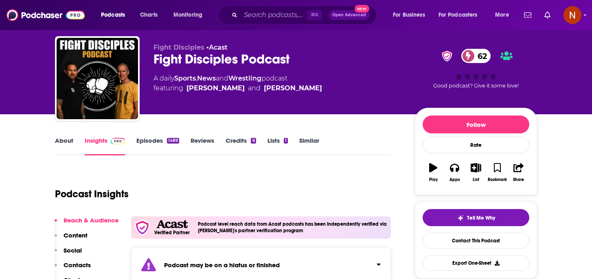
scroll to position [9, 0]
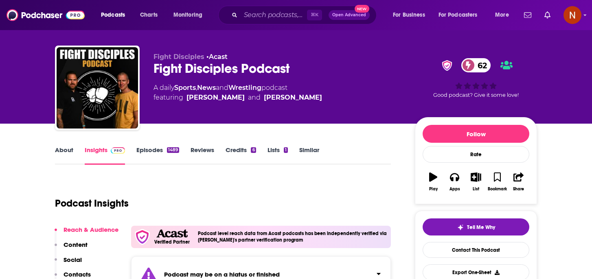
click at [64, 154] on link "About" at bounding box center [64, 155] width 18 height 19
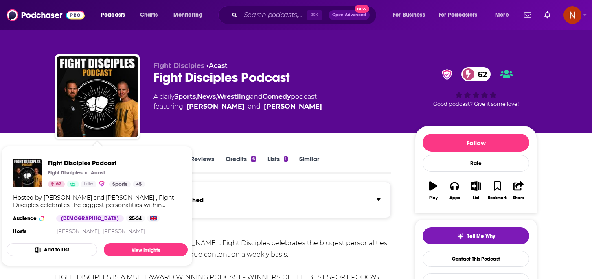
click at [94, 156] on div "Fight Disciples Podcast Fight Disciples Acast 62 Idle Sports + 5 Hosted by [PER…" at bounding box center [97, 198] width 181 height 91
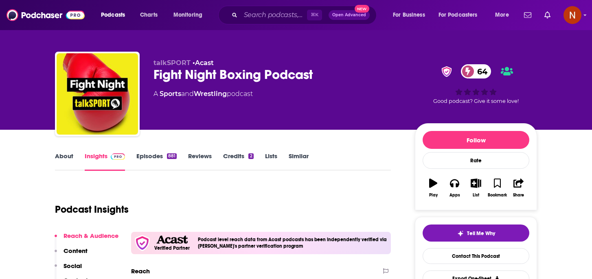
scroll to position [4, 0]
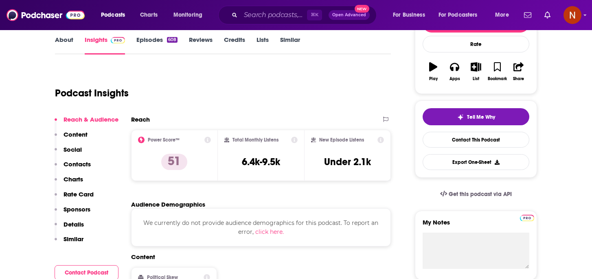
scroll to position [121, 0]
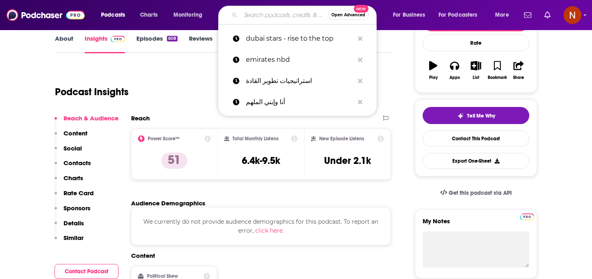
click at [264, 9] on input "Search podcasts, credits, & more..." at bounding box center [284, 15] width 87 height 13
paste input "WhatCulture Wrestlin"
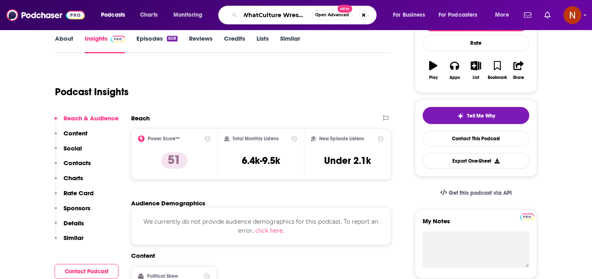
type input "WhatCulture Wrestling"
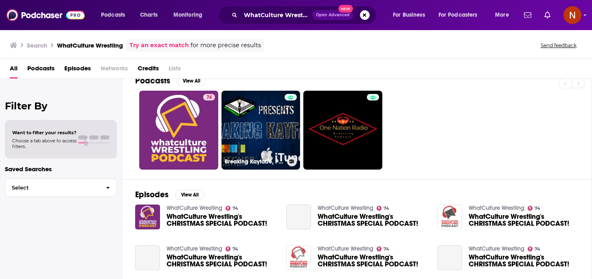
scroll to position [13, 0]
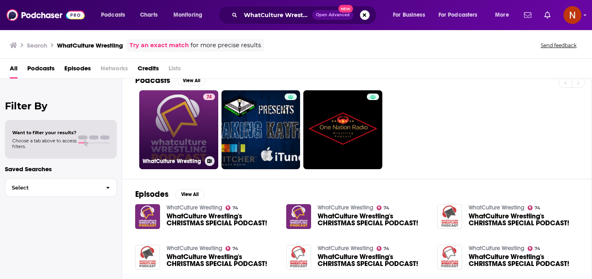
click at [170, 163] on h3 "WhatCulture Wrestling" at bounding box center [172, 161] width 59 height 7
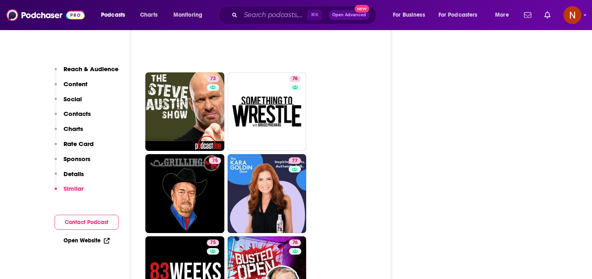
scroll to position [1913, 0]
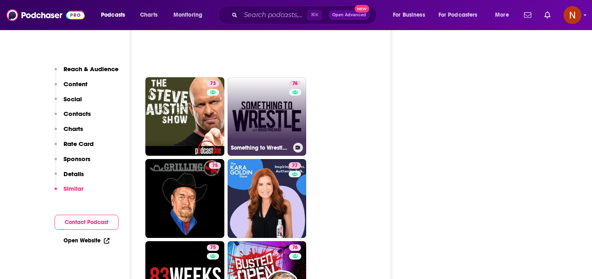
click at [276, 97] on link "76 Something to Wrestle with [PERSON_NAME]" at bounding box center [267, 116] width 79 height 79
type input "[URL][DOMAIN_NAME]"
